Goal: Task Accomplishment & Management: Use online tool/utility

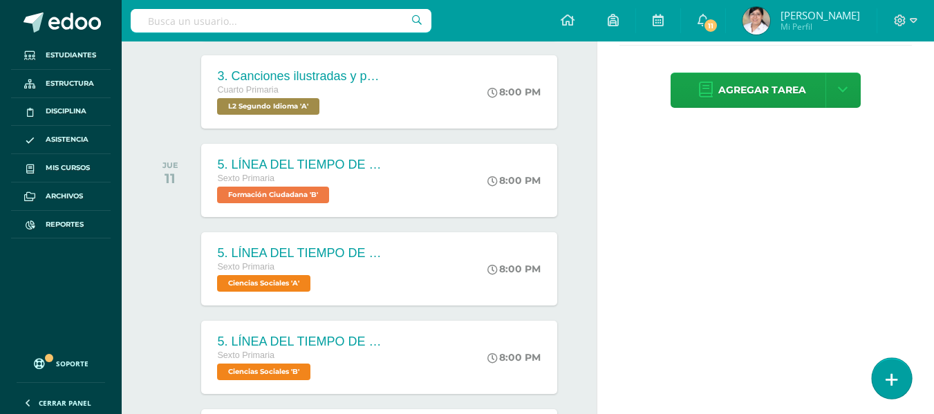
drag, startPoint x: 0, startPoint y: 0, endPoint x: 905, endPoint y: 378, distance: 981.0
click at [905, 378] on link at bounding box center [891, 378] width 39 height 40
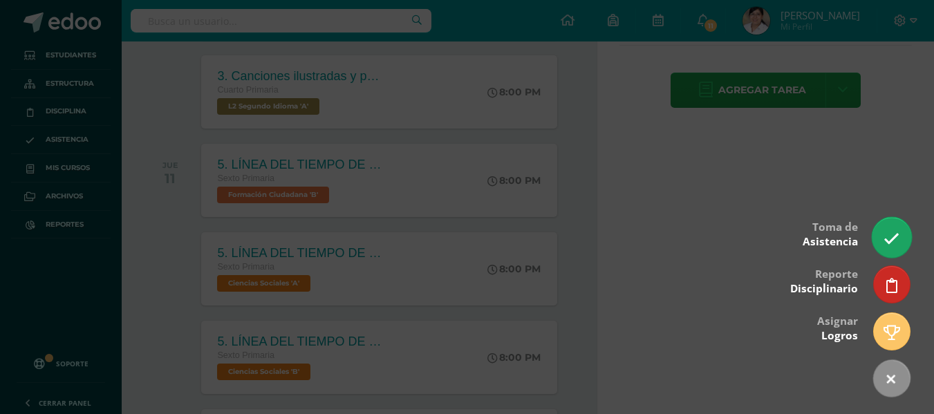
click at [882, 244] on link at bounding box center [891, 237] width 39 height 40
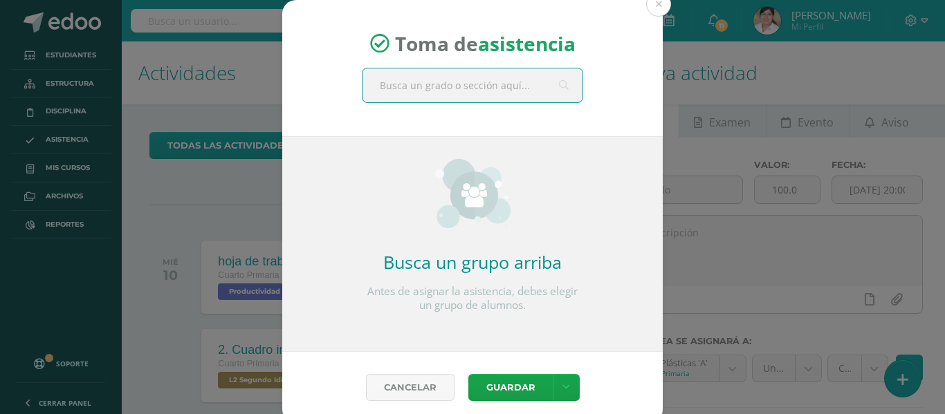
click at [532, 91] on input "text" at bounding box center [472, 85] width 220 height 34
type input "quinto b"
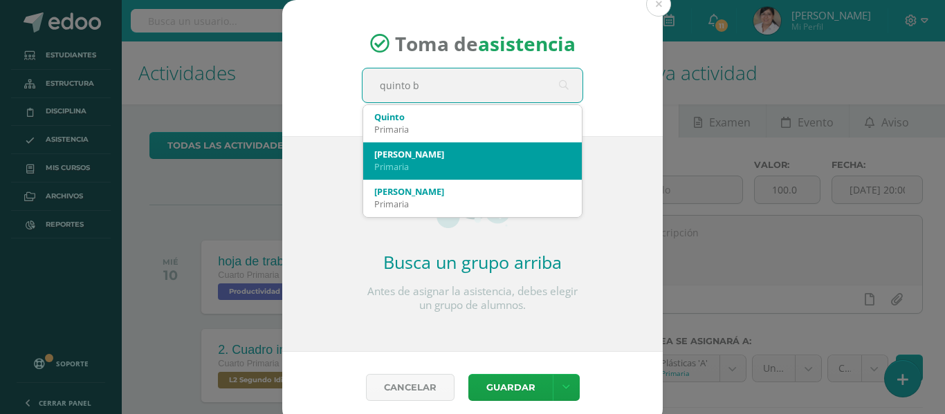
click at [483, 155] on div "[PERSON_NAME]" at bounding box center [472, 154] width 196 height 12
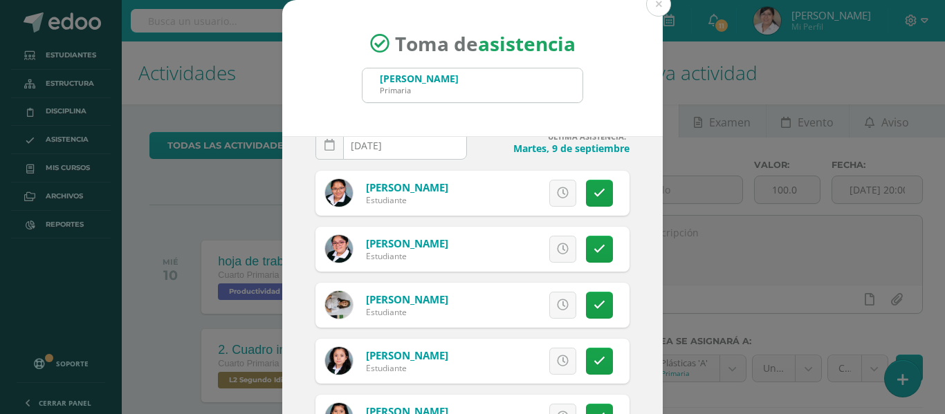
scroll to position [69, 0]
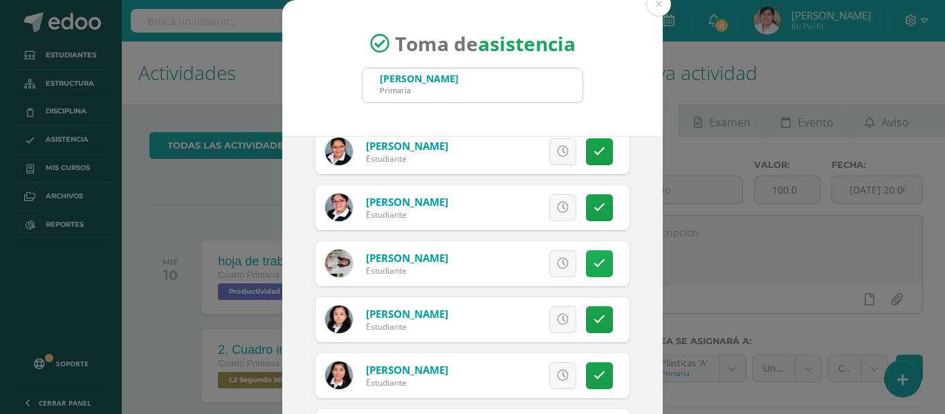
click at [593, 269] on icon at bounding box center [599, 264] width 12 height 12
click at [520, 271] on span "Excusa" at bounding box center [539, 264] width 38 height 26
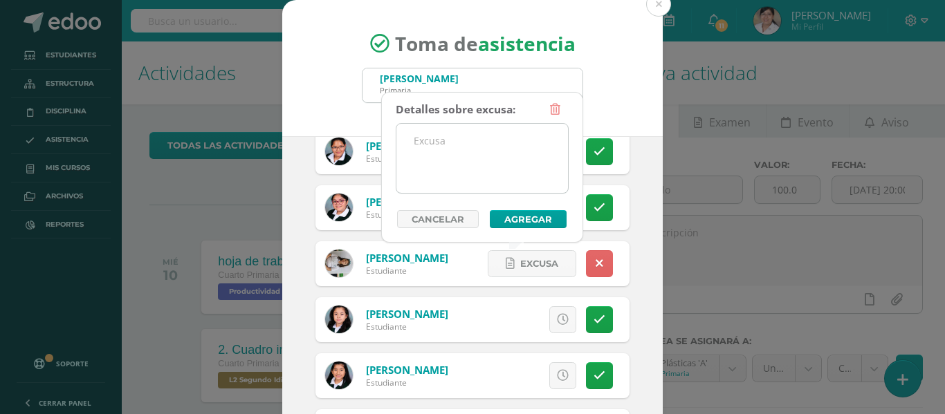
click at [463, 174] on textarea at bounding box center [482, 158] width 172 height 69
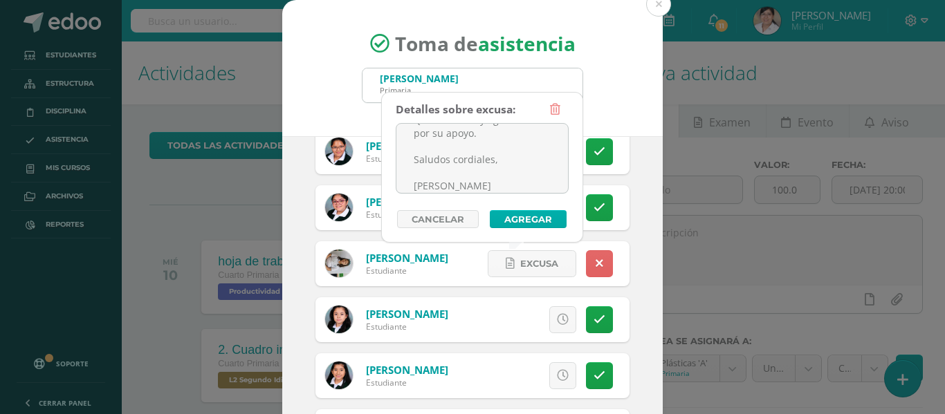
type textarea "Buen día estimada Miss Raisa, Deseándole éxitos y bendiciones, le comento que m…"
click at [507, 219] on button "Agregar" at bounding box center [528, 219] width 77 height 18
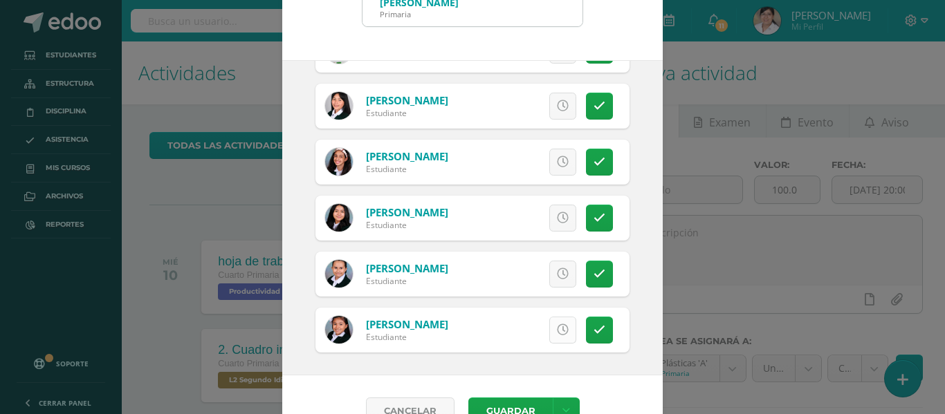
scroll to position [109, 0]
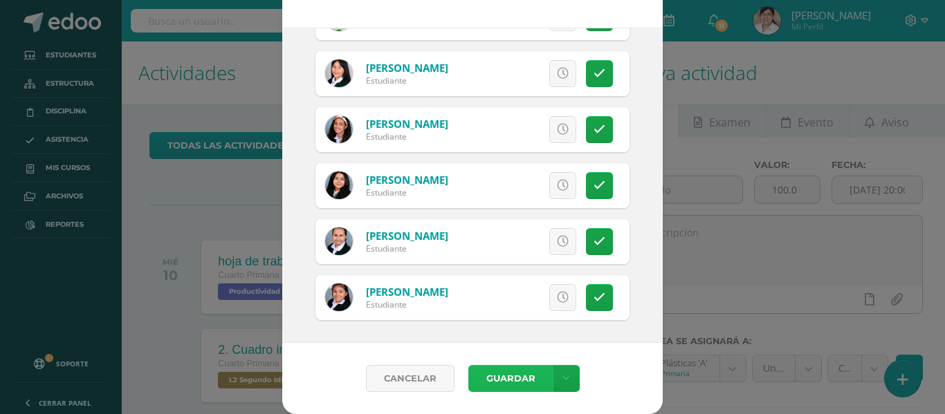
click at [544, 385] on button "Guardar" at bounding box center [510, 378] width 84 height 27
